Goal: Find specific page/section: Find specific page/section

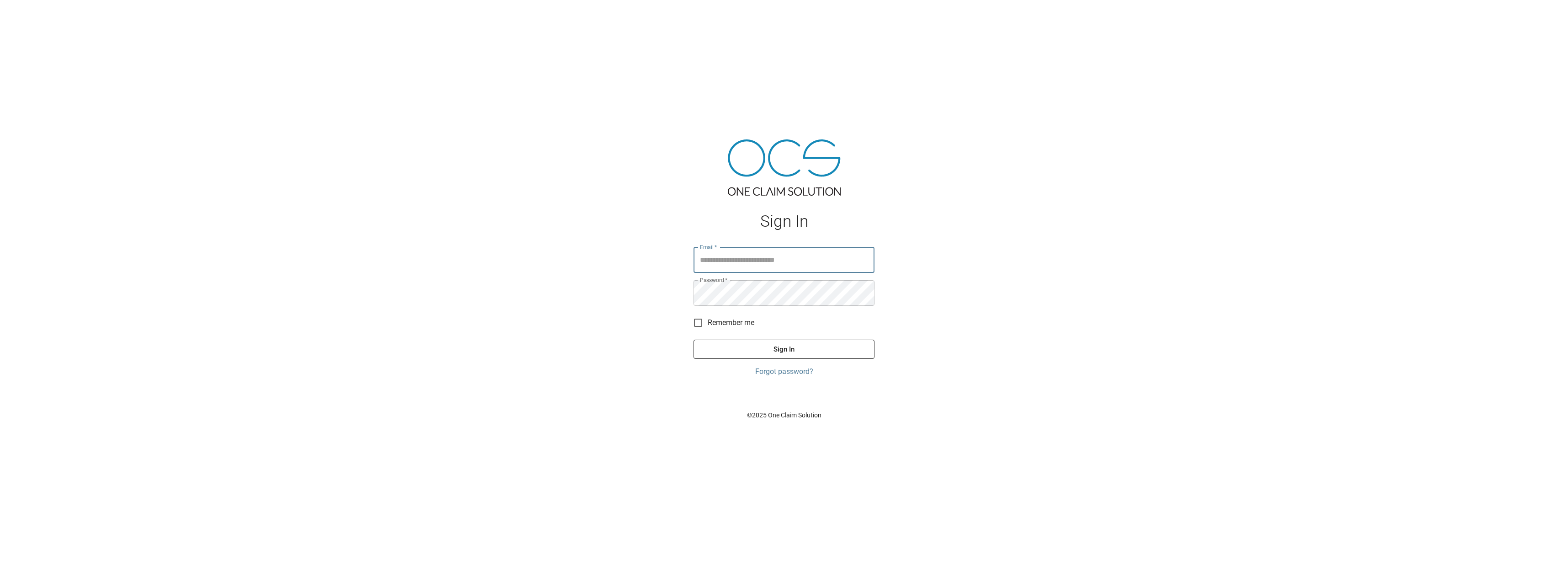
type input "**********"
click at [787, 345] on button "Sign In" at bounding box center [783, 350] width 181 height 19
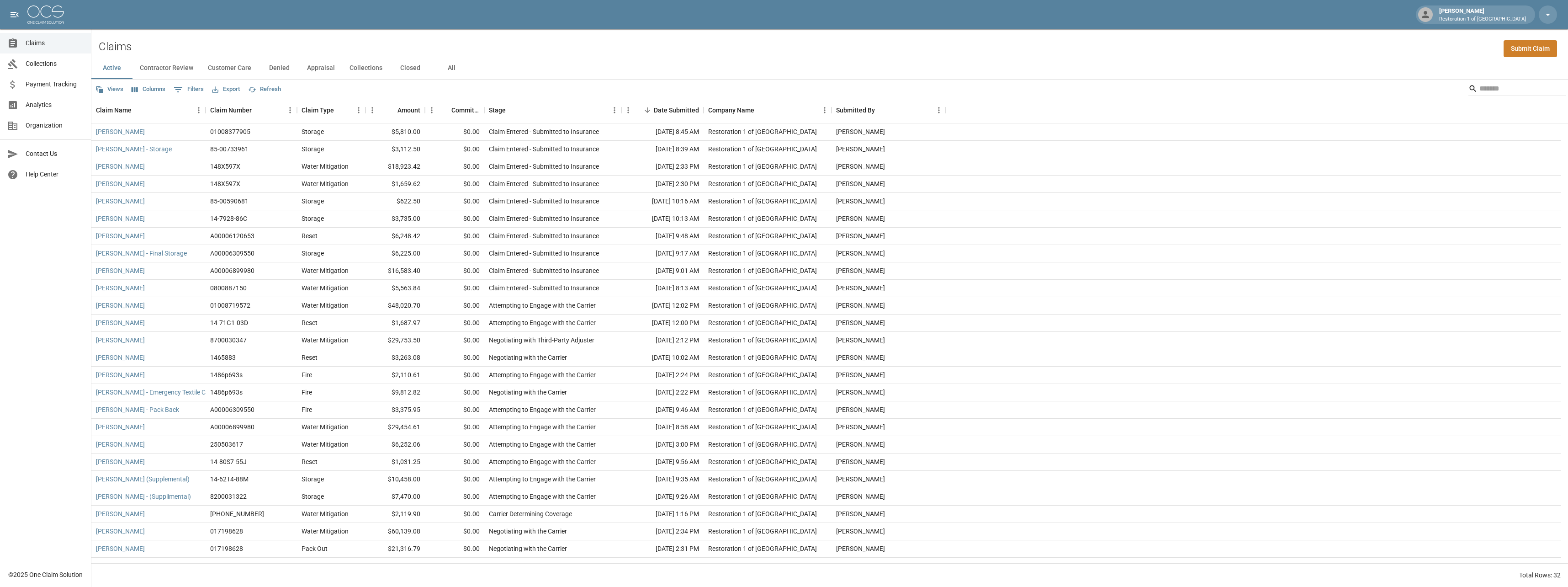
click at [177, 72] on button "Contractor Review" at bounding box center [167, 68] width 68 height 22
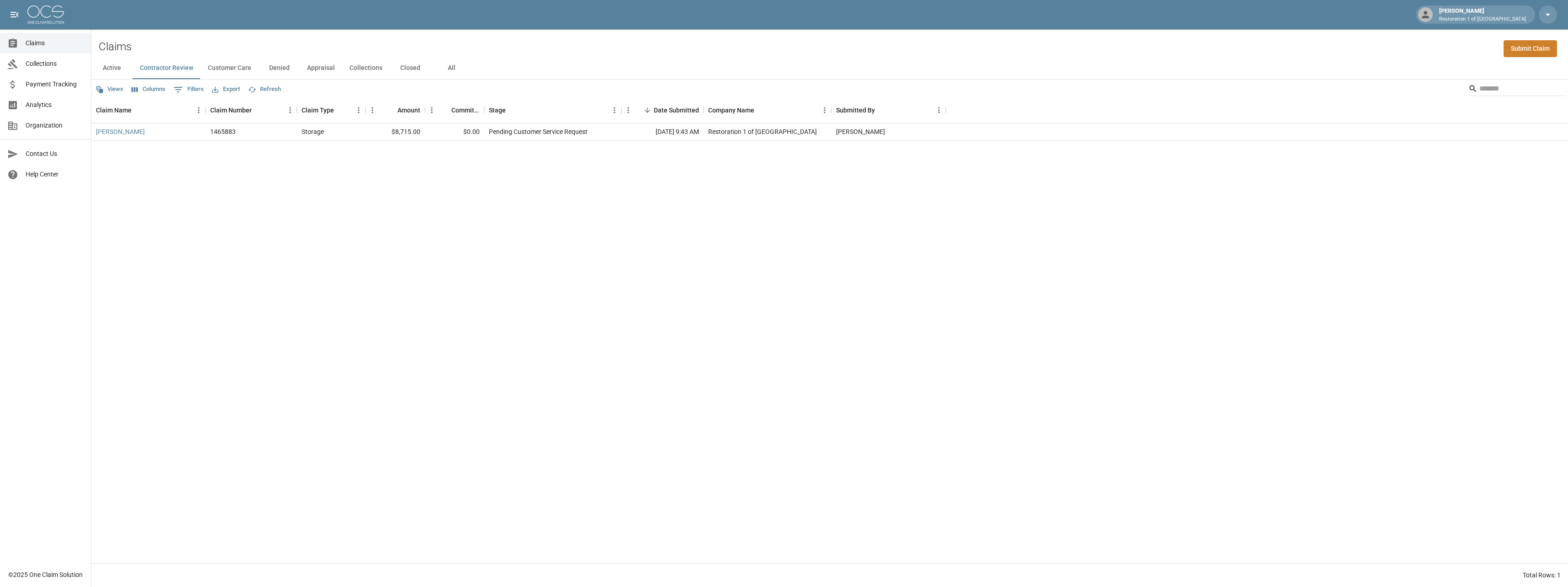
click at [228, 69] on button "Customer Care" at bounding box center [229, 68] width 58 height 22
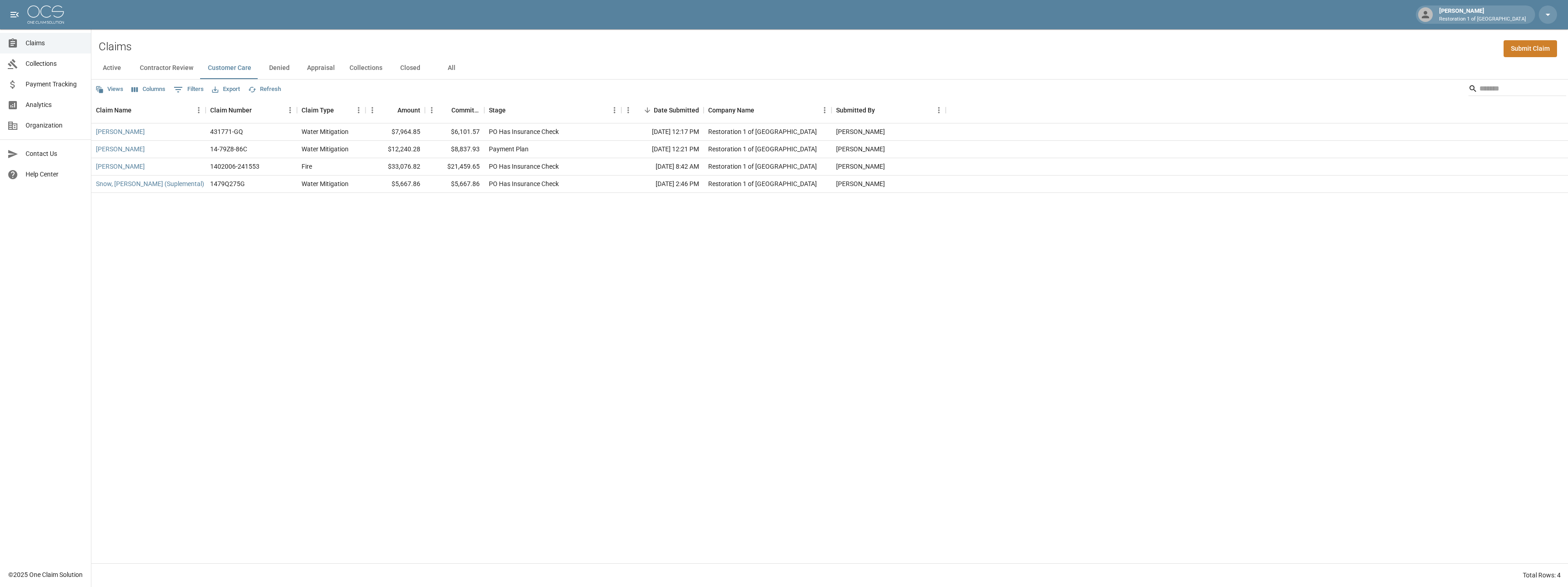
click at [310, 66] on button "Appraisal" at bounding box center [321, 68] width 43 height 22
click at [370, 69] on button "Collections" at bounding box center [366, 68] width 47 height 22
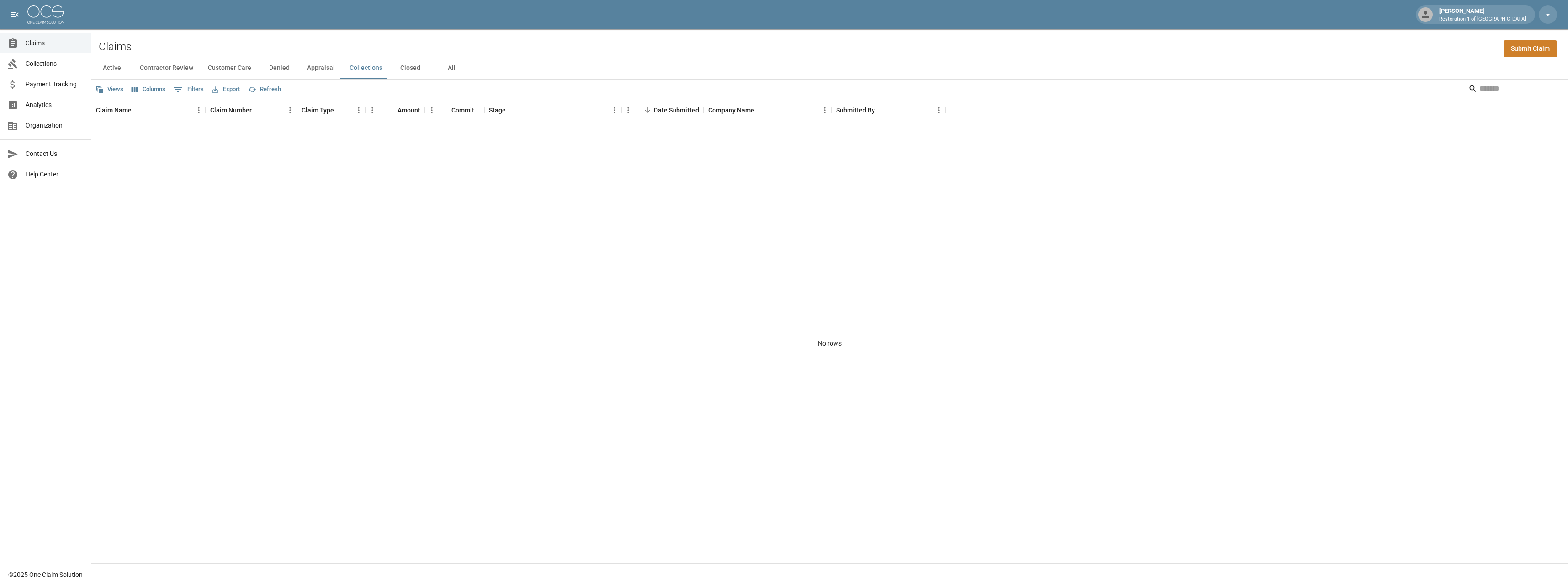
click at [401, 68] on button "Closed" at bounding box center [410, 68] width 41 height 22
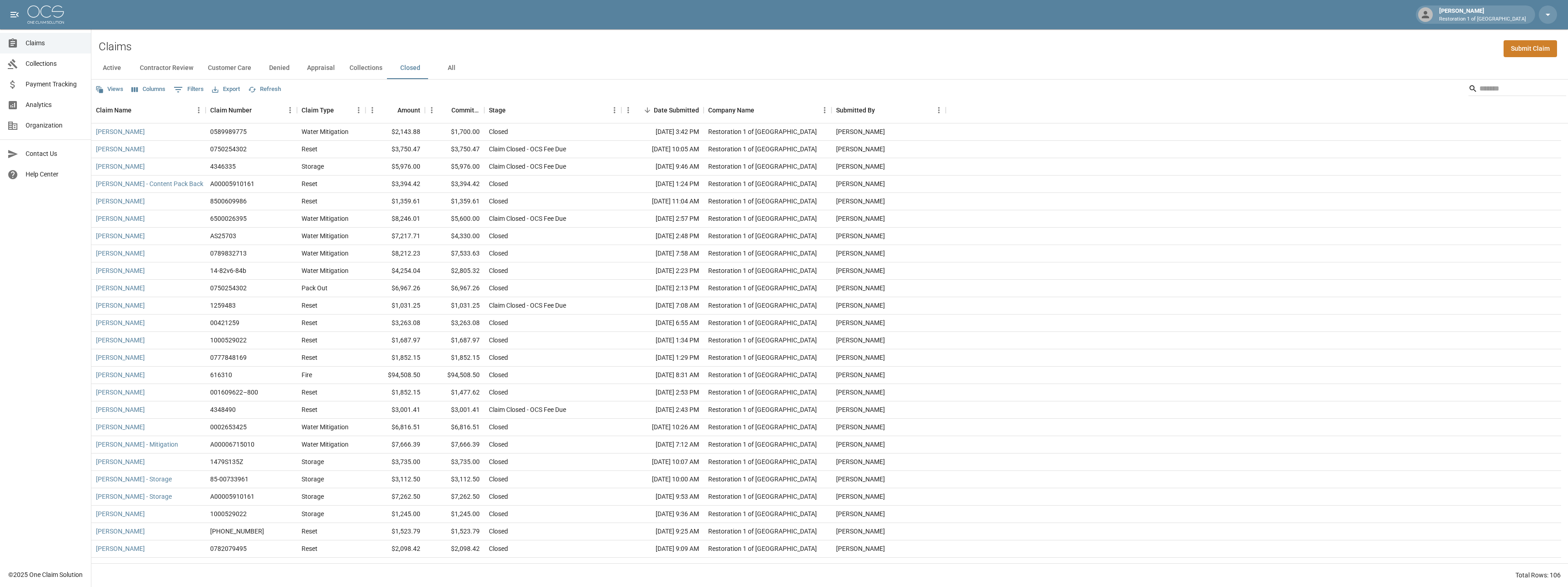
click at [113, 66] on button "Active" at bounding box center [112, 68] width 41 height 22
